Goal: Find specific page/section: Find specific page/section

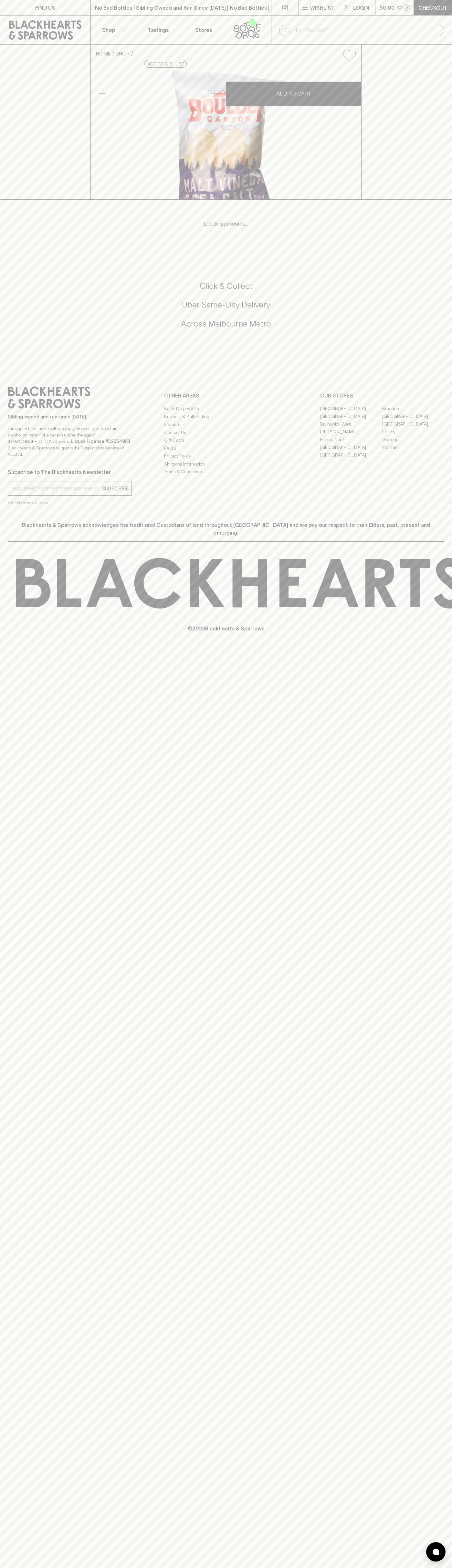
click at [214, 16] on link "Stores" at bounding box center [203, 30] width 45 height 29
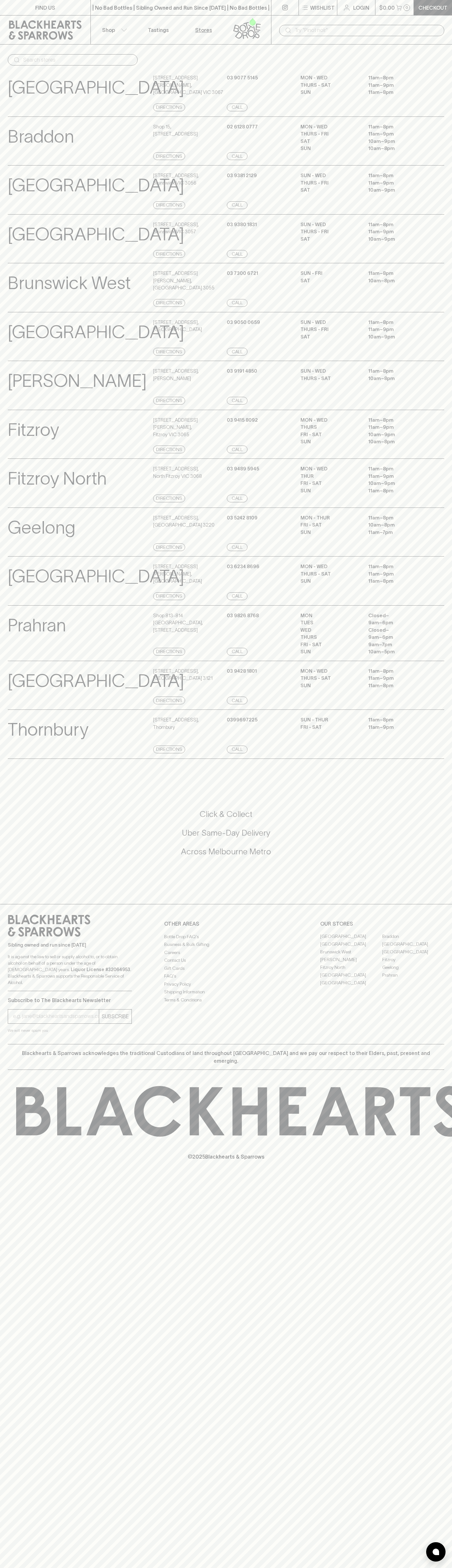
click at [447, 1568] on html "FIND US | No Bad Bottles | Sibling Owned and Run Since 2006 | No Bad Bottles | …" at bounding box center [226, 784] width 452 height 1568
click at [173, 1568] on html "FIND US | No Bad Bottles | Sibling Owned and Run Since 2006 | No Bad Bottles | …" at bounding box center [226, 784] width 452 height 1568
click at [12, 395] on p "[PERSON_NAME]" at bounding box center [77, 380] width 139 height 26
